Goal: Transaction & Acquisition: Purchase product/service

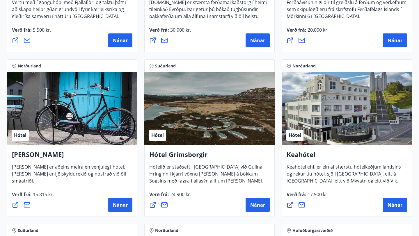
scroll to position [219, 0]
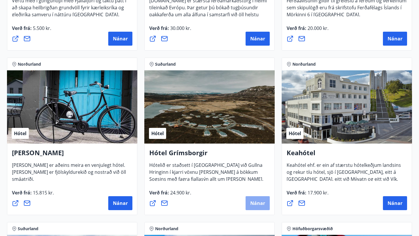
click at [254, 203] on span "Nánar" at bounding box center [257, 203] width 15 height 6
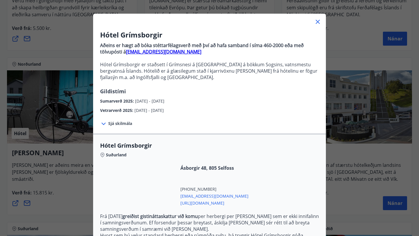
scroll to position [0, 0]
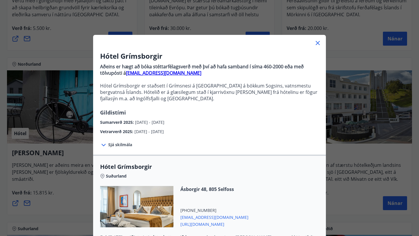
click at [317, 43] on icon at bounding box center [317, 43] width 1 height 1
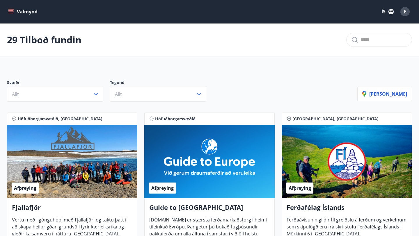
click at [12, 11] on icon "menu" at bounding box center [11, 12] width 6 height 6
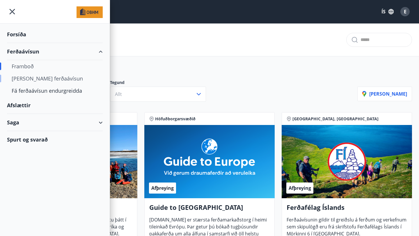
click at [31, 79] on div "[PERSON_NAME] ferðaávísun" at bounding box center [55, 78] width 86 height 12
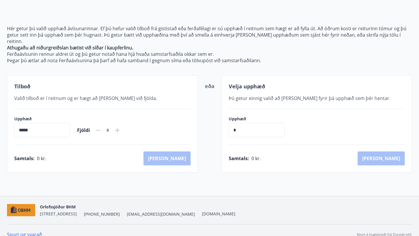
scroll to position [58, 0]
